Goal: Information Seeking & Learning: Learn about a topic

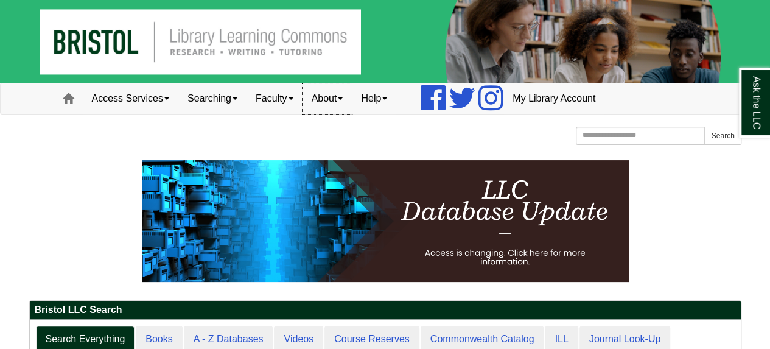
click at [346, 97] on link "About" at bounding box center [328, 98] width 50 height 30
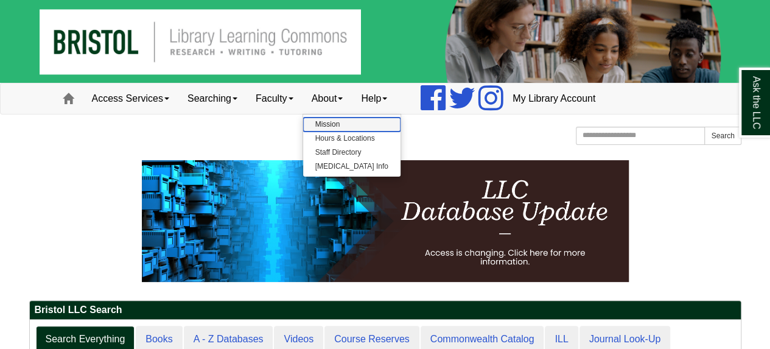
click at [341, 125] on link "Mission" at bounding box center [351, 125] width 97 height 14
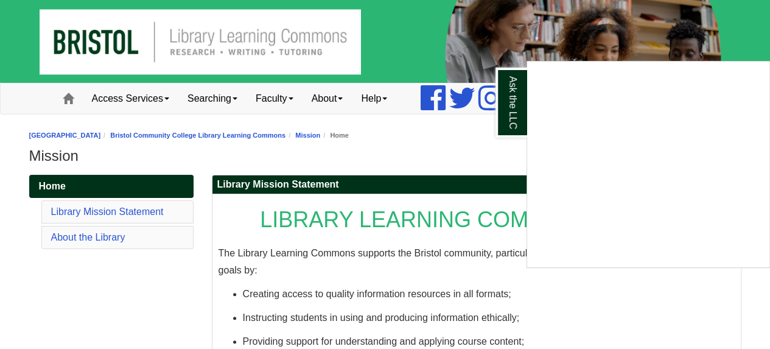
click at [287, 98] on div "Ask the LLC" at bounding box center [385, 174] width 770 height 349
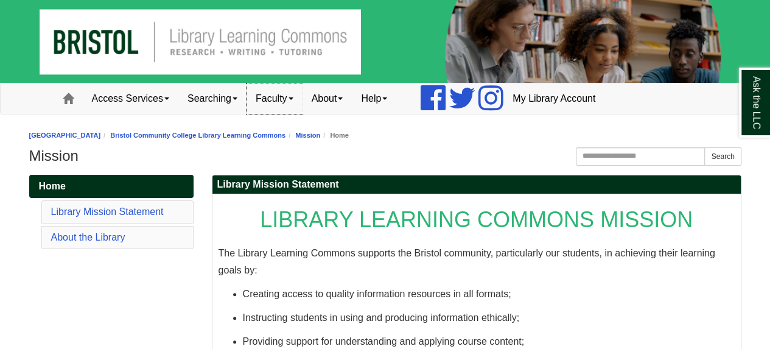
click at [295, 102] on link "Faculty" at bounding box center [275, 98] width 56 height 30
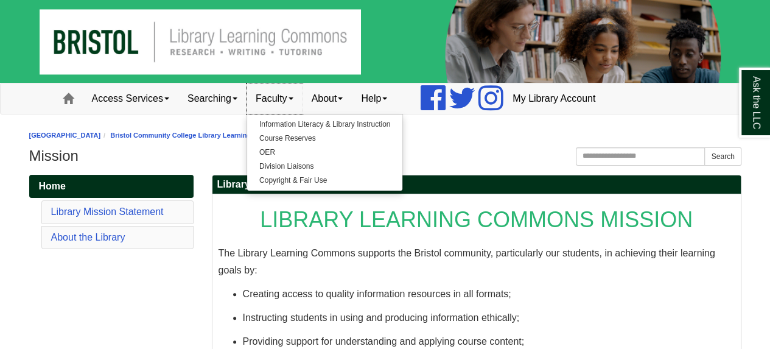
click at [302, 94] on link "Faculty" at bounding box center [275, 98] width 56 height 30
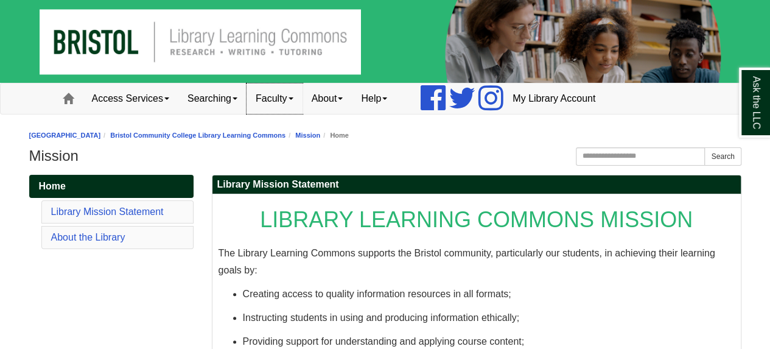
click at [300, 96] on link "Faculty" at bounding box center [275, 98] width 56 height 30
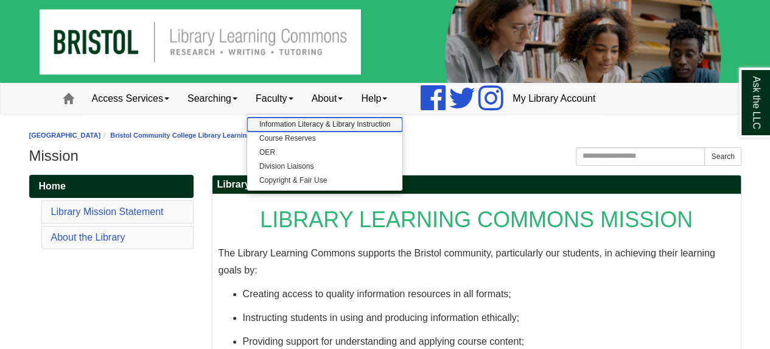
click at [308, 121] on link "Information Literacy & Library Instruction" at bounding box center [324, 125] width 155 height 14
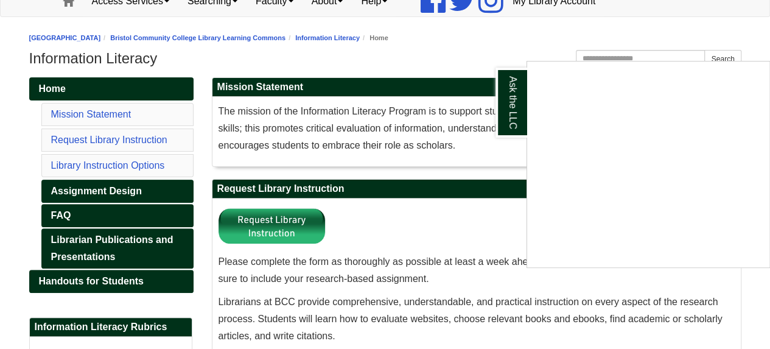
scroll to position [100, 0]
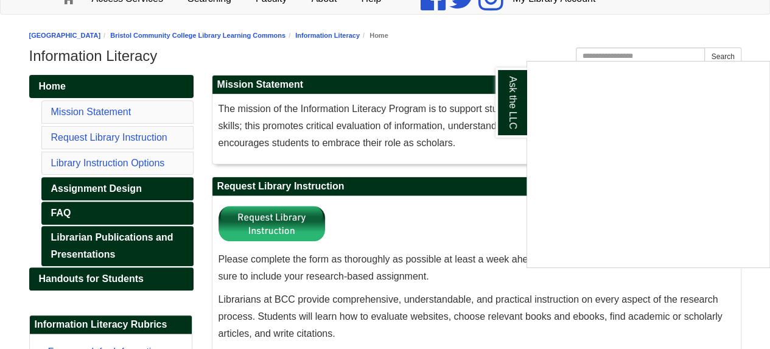
click at [75, 110] on div "Ask the LLC" at bounding box center [385, 174] width 770 height 349
